Goal: Navigation & Orientation: Find specific page/section

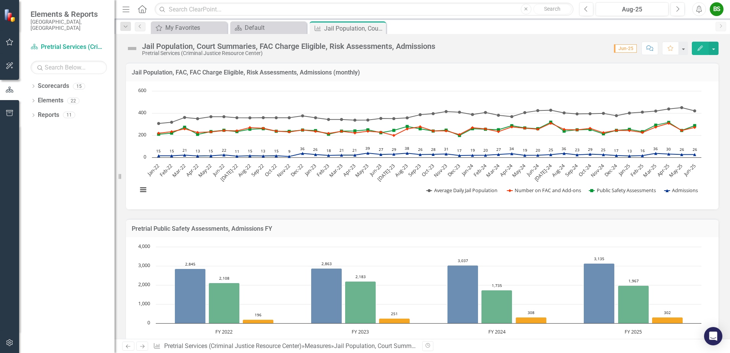
scroll to position [76, 0]
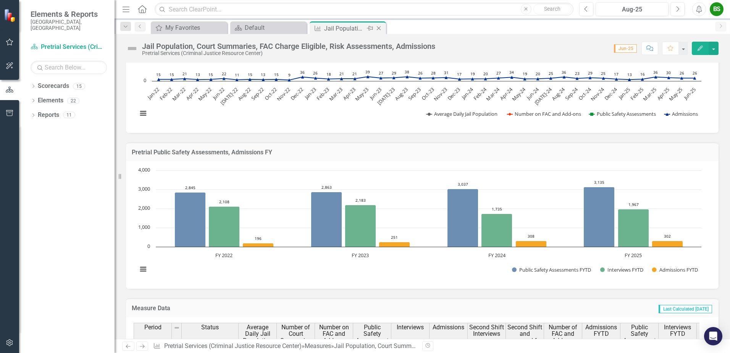
click at [379, 29] on icon "Close" at bounding box center [379, 28] width 8 height 6
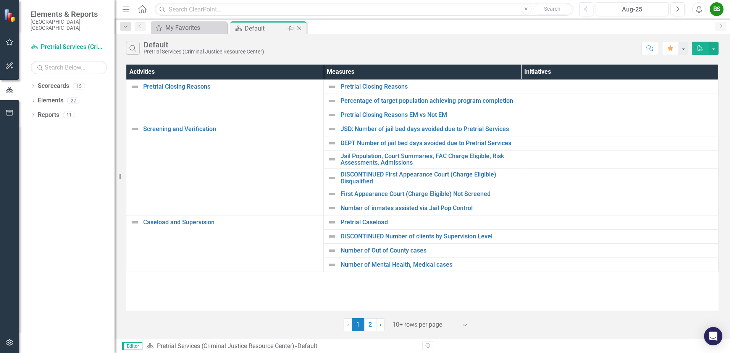
click at [300, 27] on icon "Close" at bounding box center [299, 28] width 8 height 6
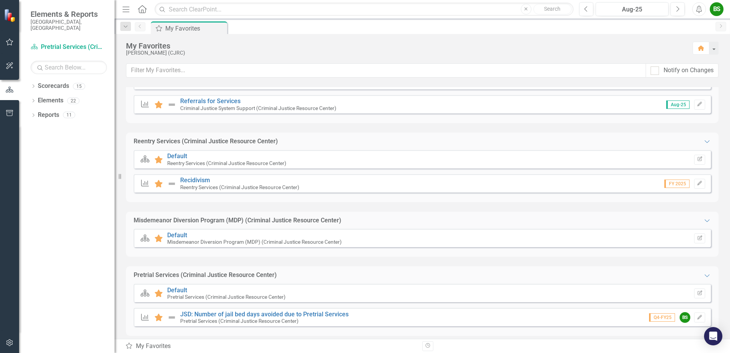
scroll to position [229, 0]
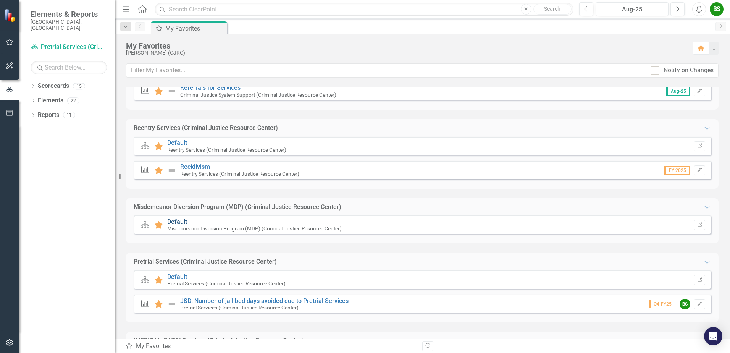
click at [178, 221] on link "Default" at bounding box center [177, 221] width 20 height 7
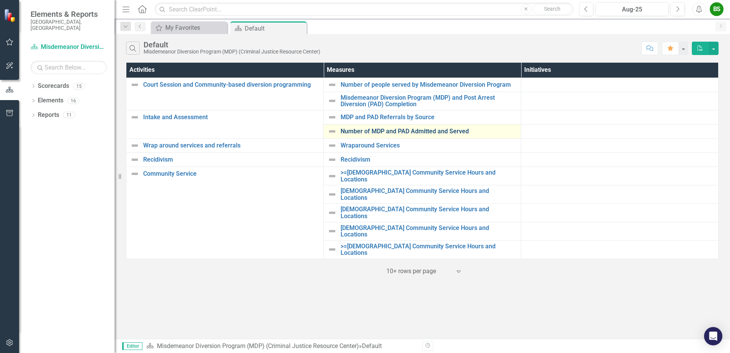
click at [410, 129] on link "Number of MDP and PAD Admitted and Served" at bounding box center [428, 131] width 176 height 7
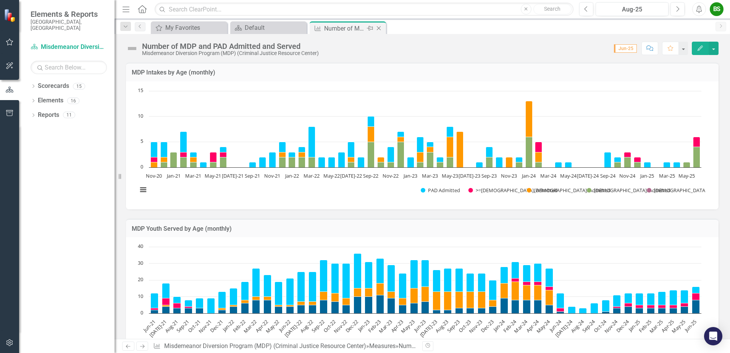
click at [378, 27] on icon "Close" at bounding box center [379, 28] width 8 height 6
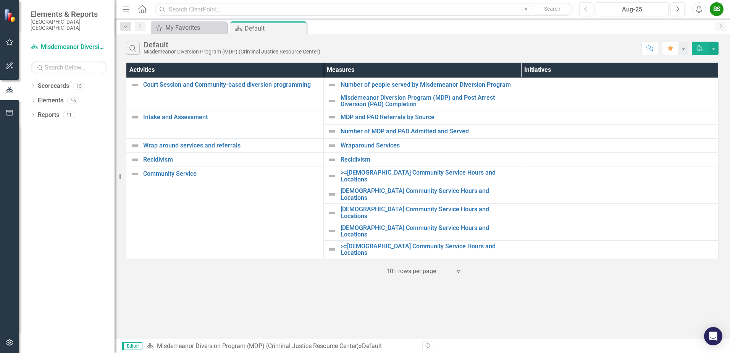
click at [0, 0] on icon "Close" at bounding box center [0, 0] width 0 height 0
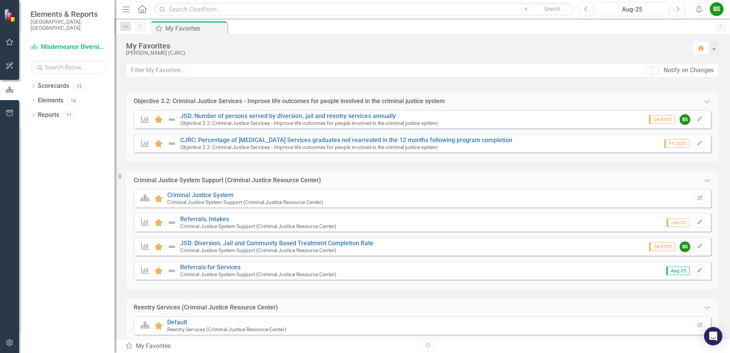
scroll to position [267, 0]
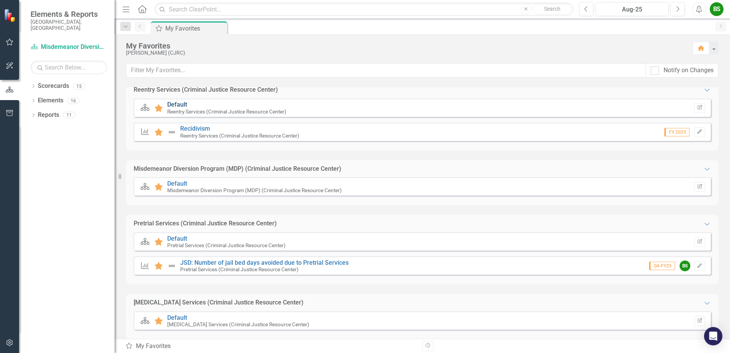
click at [179, 102] on link "Default" at bounding box center [177, 104] width 20 height 7
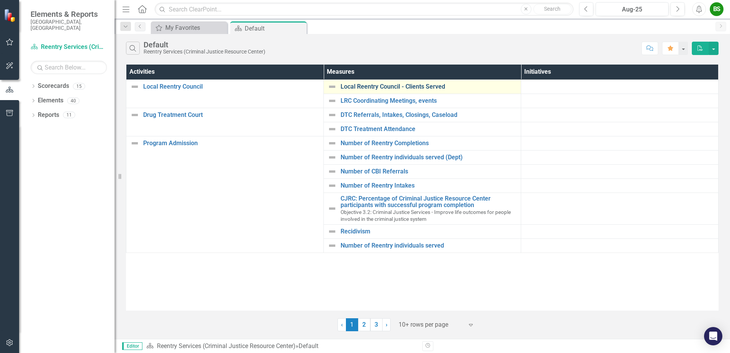
click at [391, 87] on link "Local Reentry Council - Clients Served" at bounding box center [428, 86] width 176 height 7
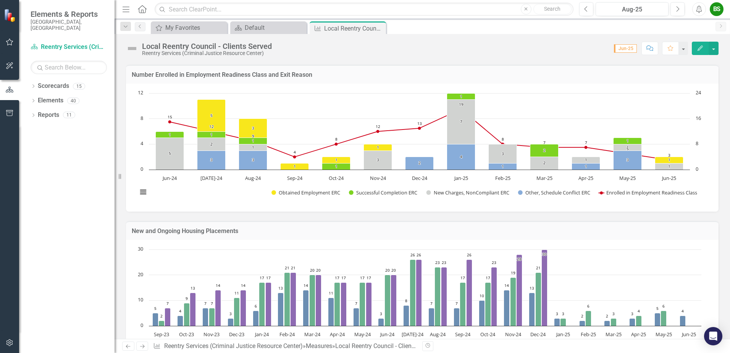
scroll to position [588, 0]
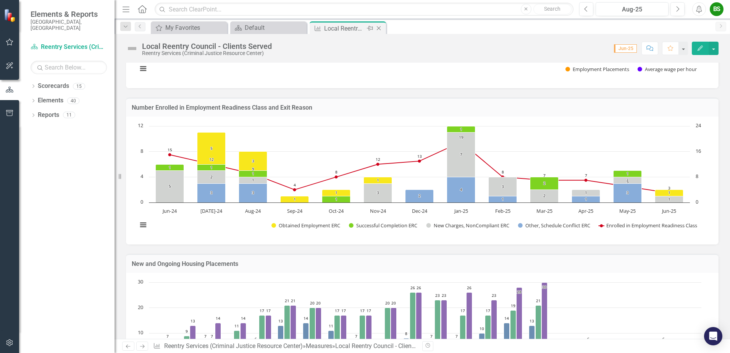
click at [377, 28] on icon "Close" at bounding box center [379, 28] width 8 height 6
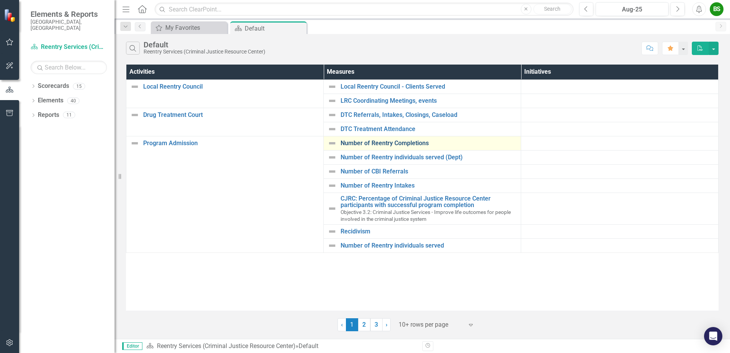
click at [372, 143] on link "Number of Reentry Completions" at bounding box center [428, 143] width 176 height 7
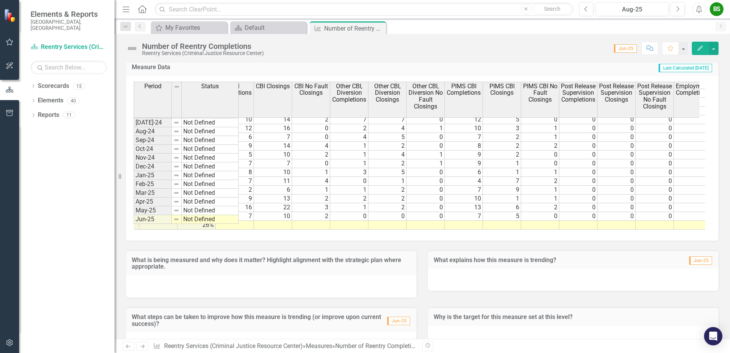
scroll to position [579, 511]
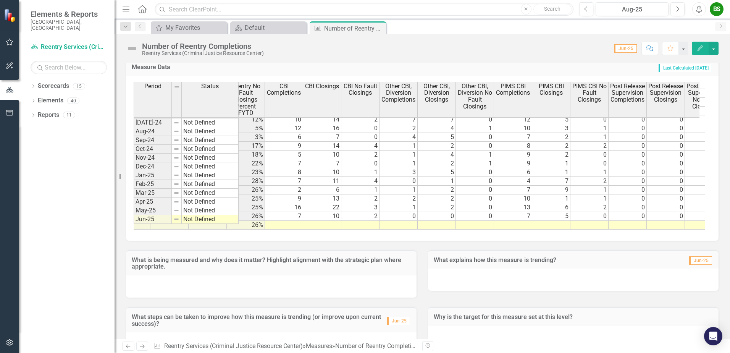
click at [713, 11] on div "BS" at bounding box center [716, 9] width 14 height 14
click at [690, 97] on link "Logout Log Out" at bounding box center [692, 96] width 60 height 14
